Goal: Navigation & Orientation: Find specific page/section

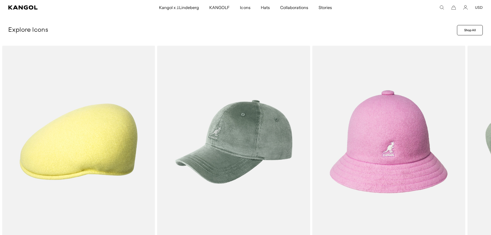
scroll to position [309, 0]
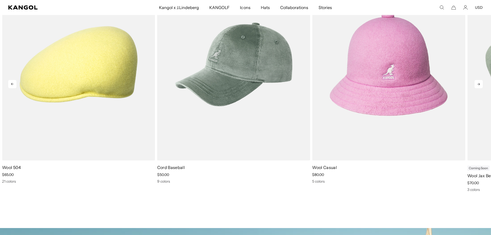
click at [11, 84] on icon at bounding box center [12, 84] width 8 height 8
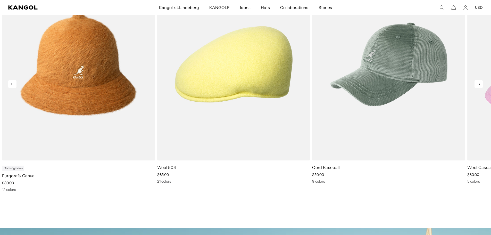
click at [11, 84] on icon at bounding box center [12, 84] width 8 height 8
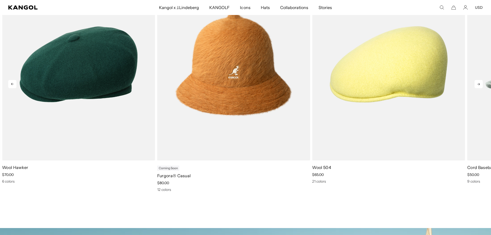
click at [11, 84] on icon at bounding box center [12, 84] width 8 height 8
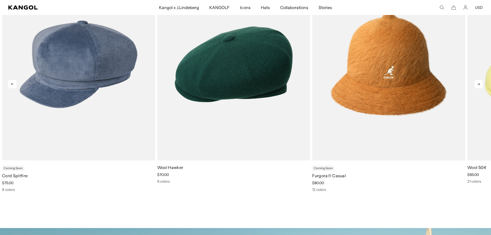
click at [11, 84] on icon at bounding box center [12, 84] width 8 height 8
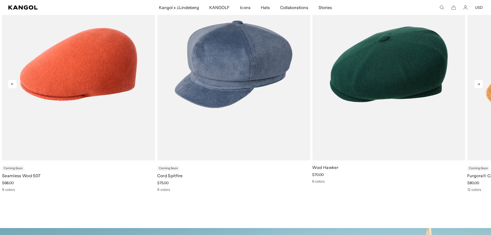
click at [11, 84] on icon at bounding box center [12, 84] width 8 height 8
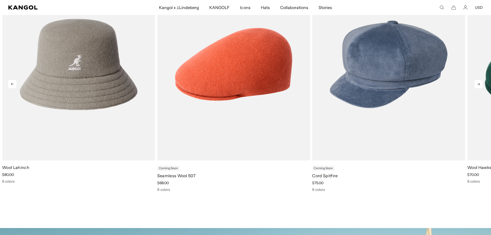
click at [11, 84] on icon at bounding box center [12, 84] width 8 height 8
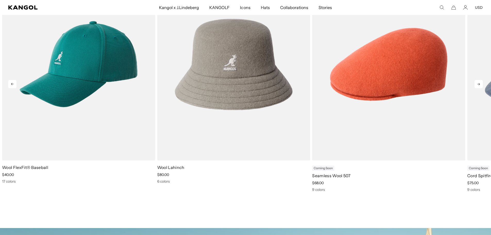
click at [11, 84] on icon at bounding box center [12, 84] width 8 height 8
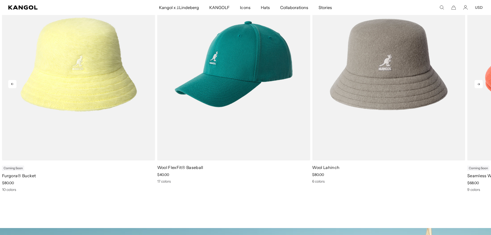
click at [11, 84] on icon at bounding box center [12, 84] width 8 height 8
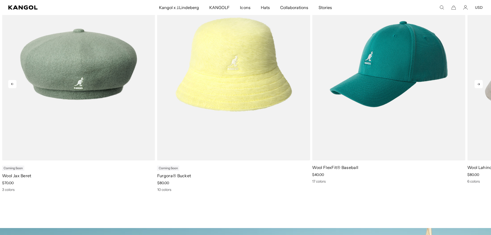
click at [11, 84] on icon at bounding box center [12, 84] width 8 height 8
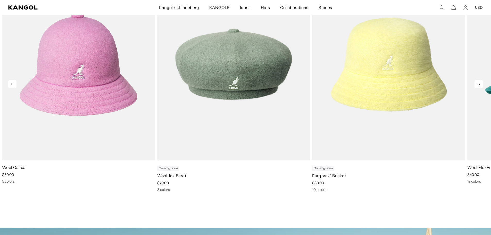
click at [11, 84] on icon at bounding box center [12, 84] width 8 height 8
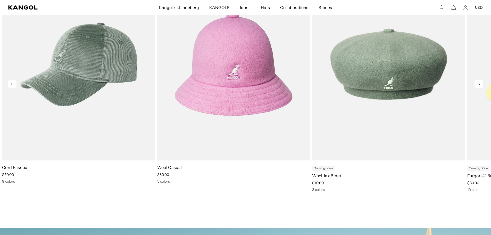
click at [11, 84] on icon at bounding box center [12, 84] width 8 height 8
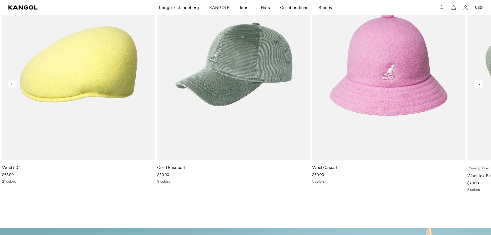
click at [11, 84] on icon at bounding box center [12, 84] width 8 height 8
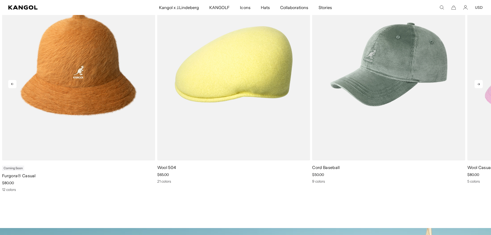
click at [11, 84] on icon at bounding box center [12, 84] width 8 height 8
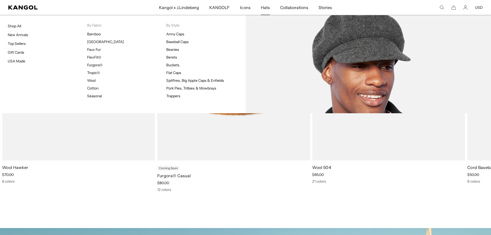
click at [267, 8] on span "Hats" at bounding box center [265, 7] width 9 height 15
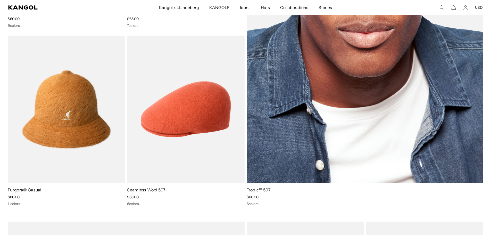
scroll to position [851, 0]
